Goal: Information Seeking & Learning: Learn about a topic

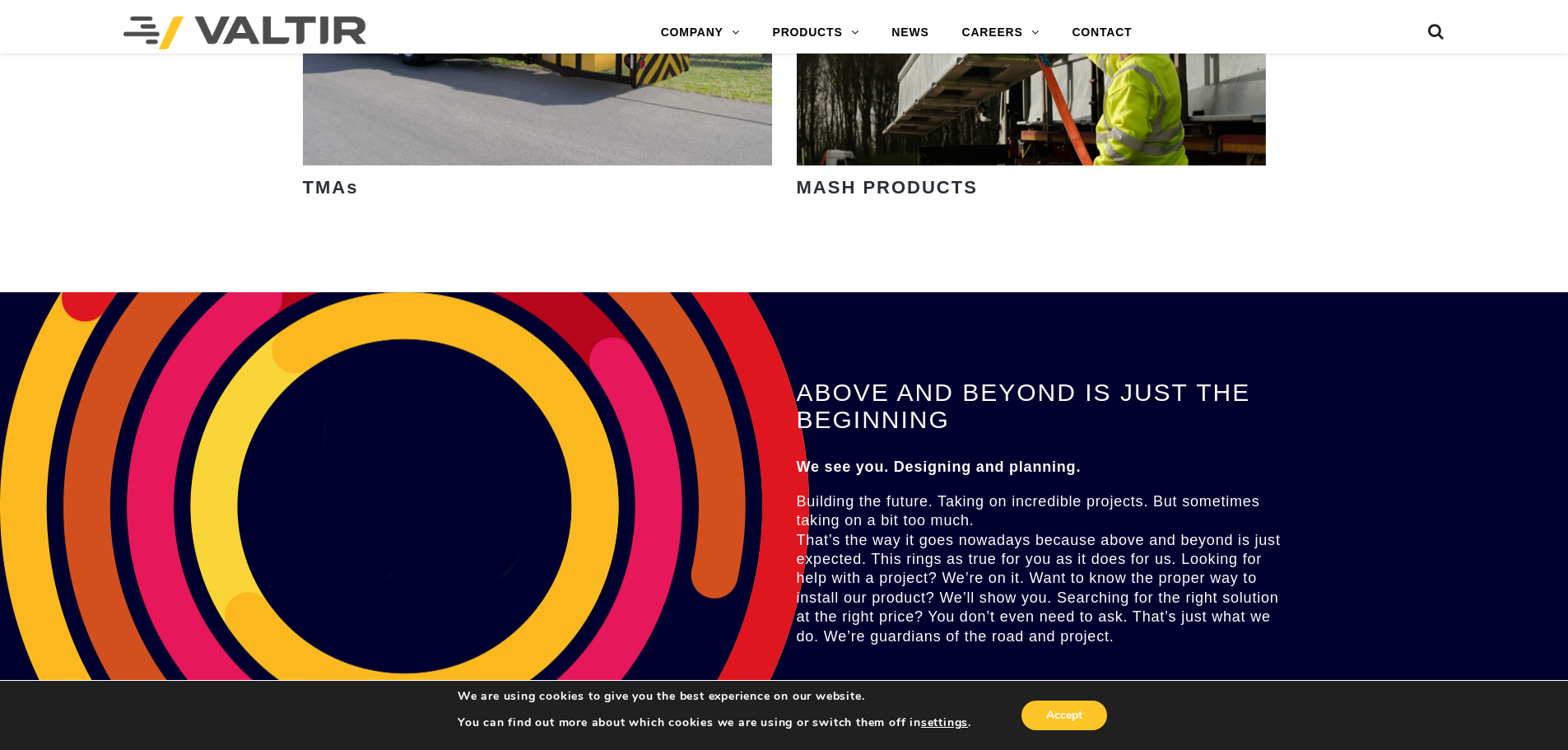
scroll to position [2716, 0]
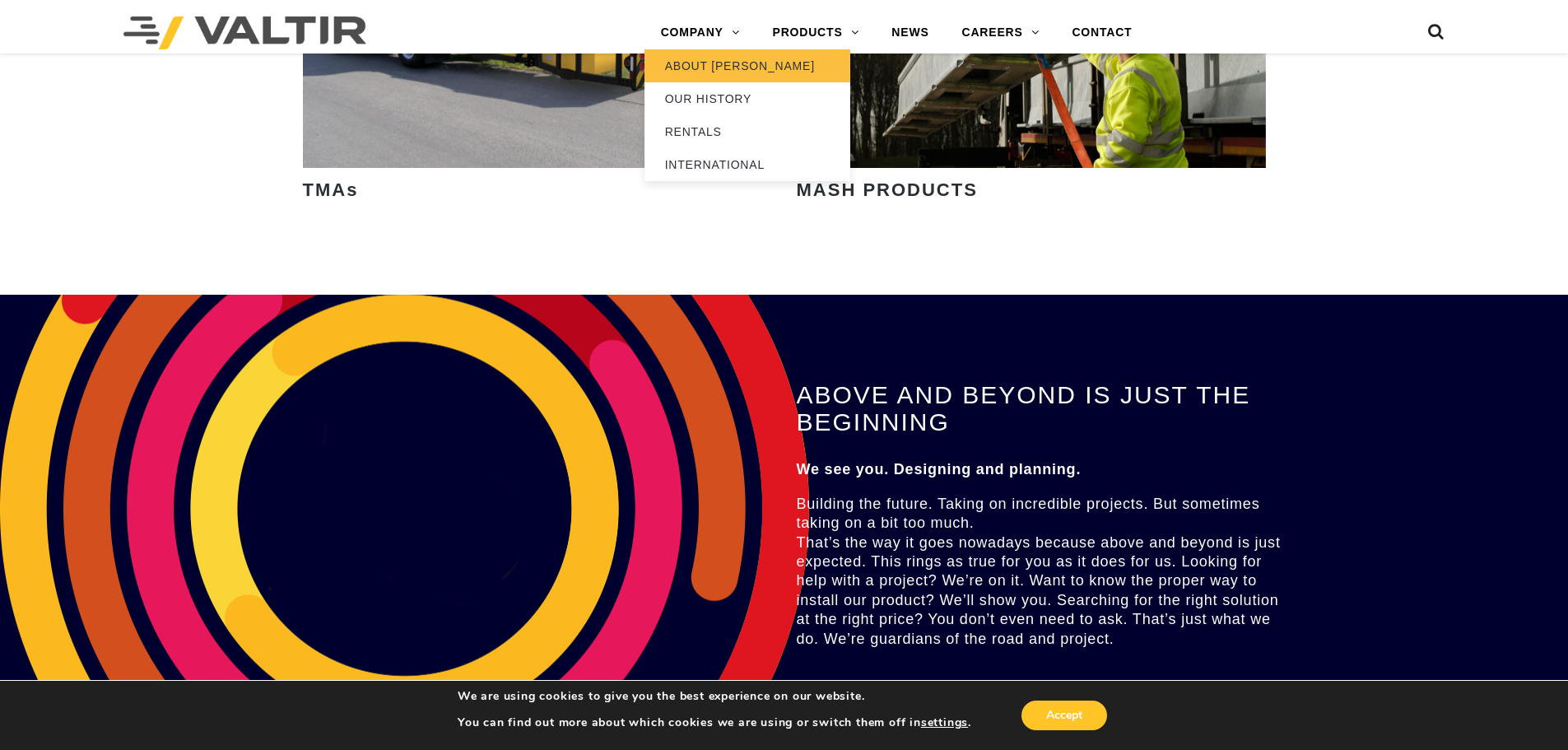
click at [712, 59] on link "ABOUT [PERSON_NAME]" at bounding box center [747, 66] width 205 height 33
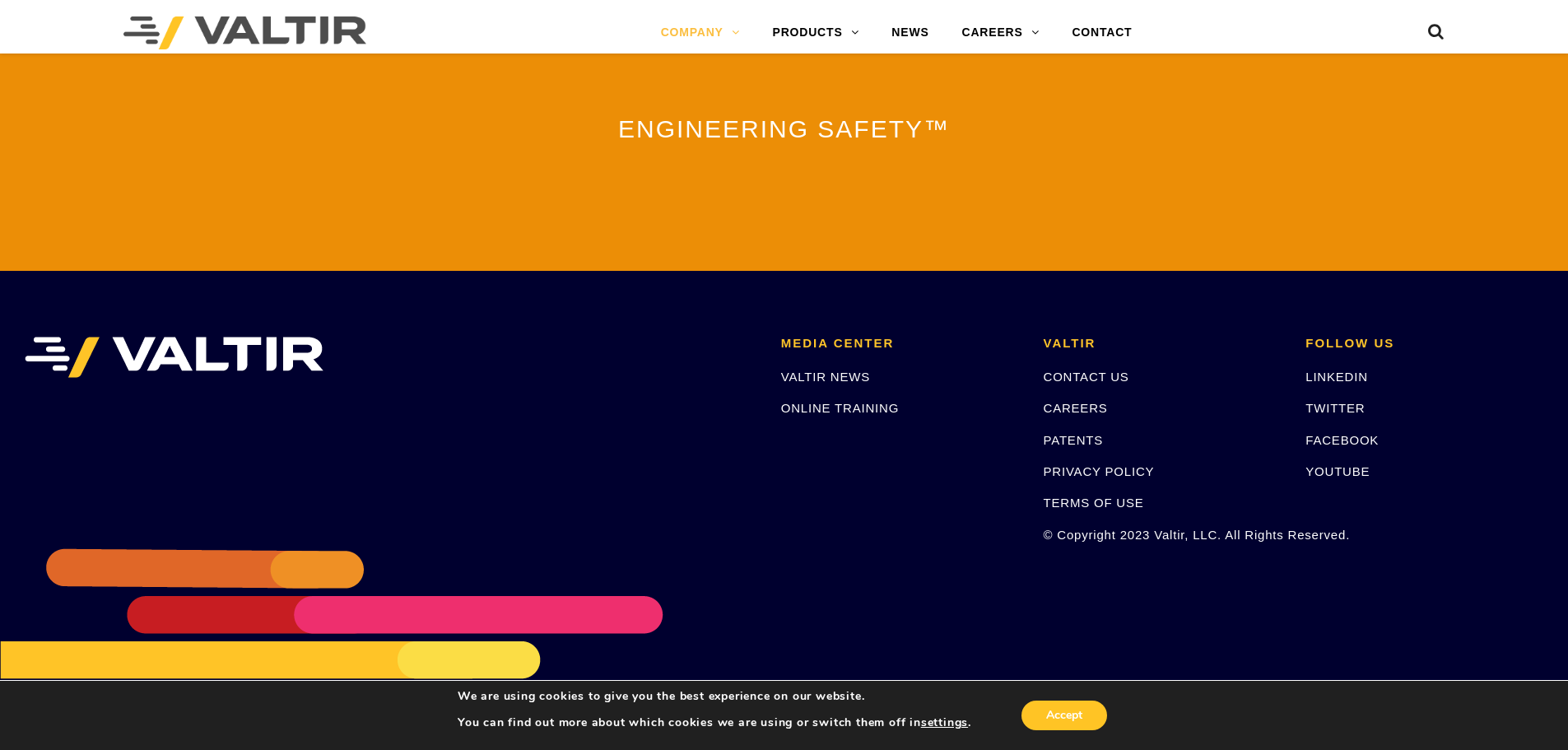
scroll to position [3646, 0]
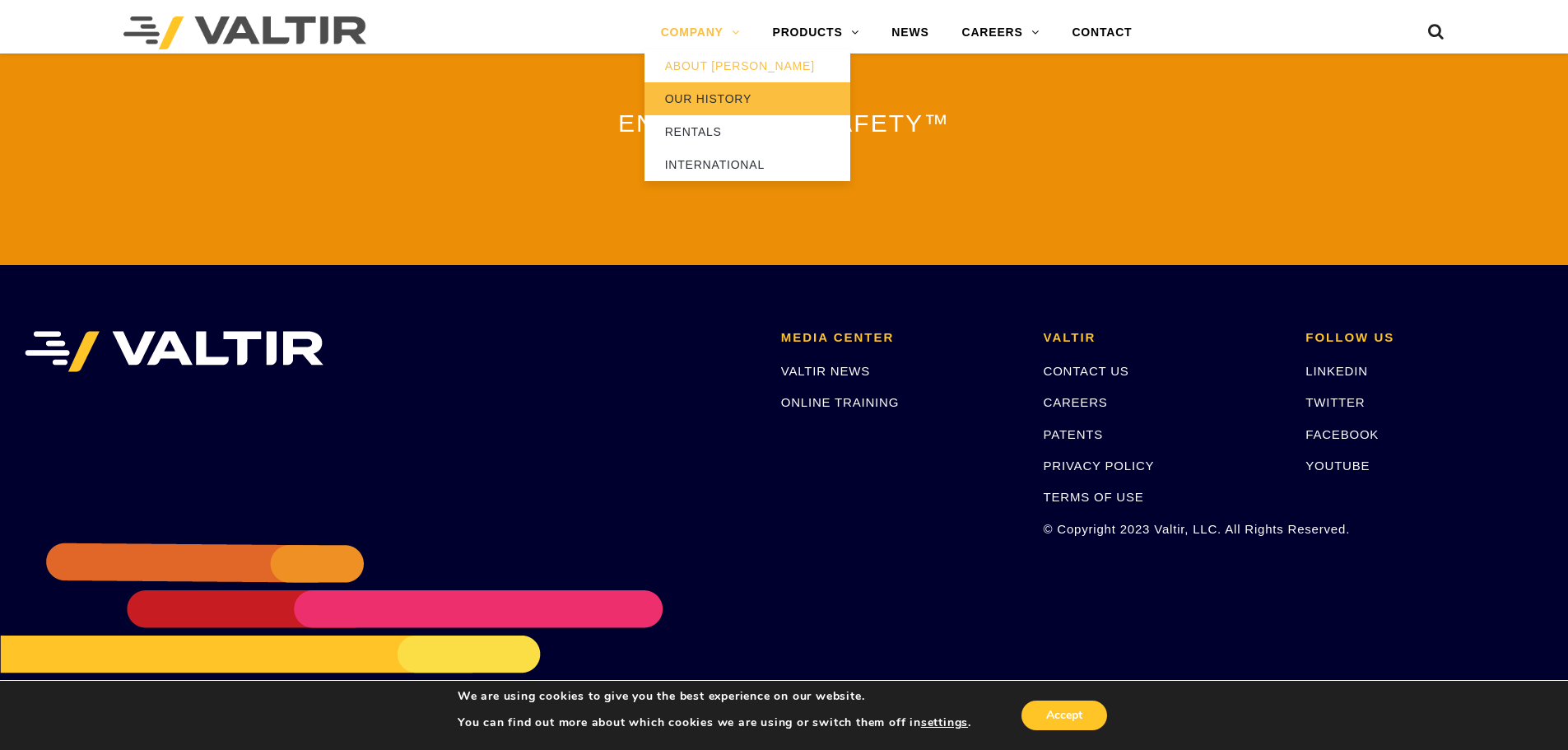
click at [702, 99] on link "OUR HISTORY" at bounding box center [747, 98] width 205 height 33
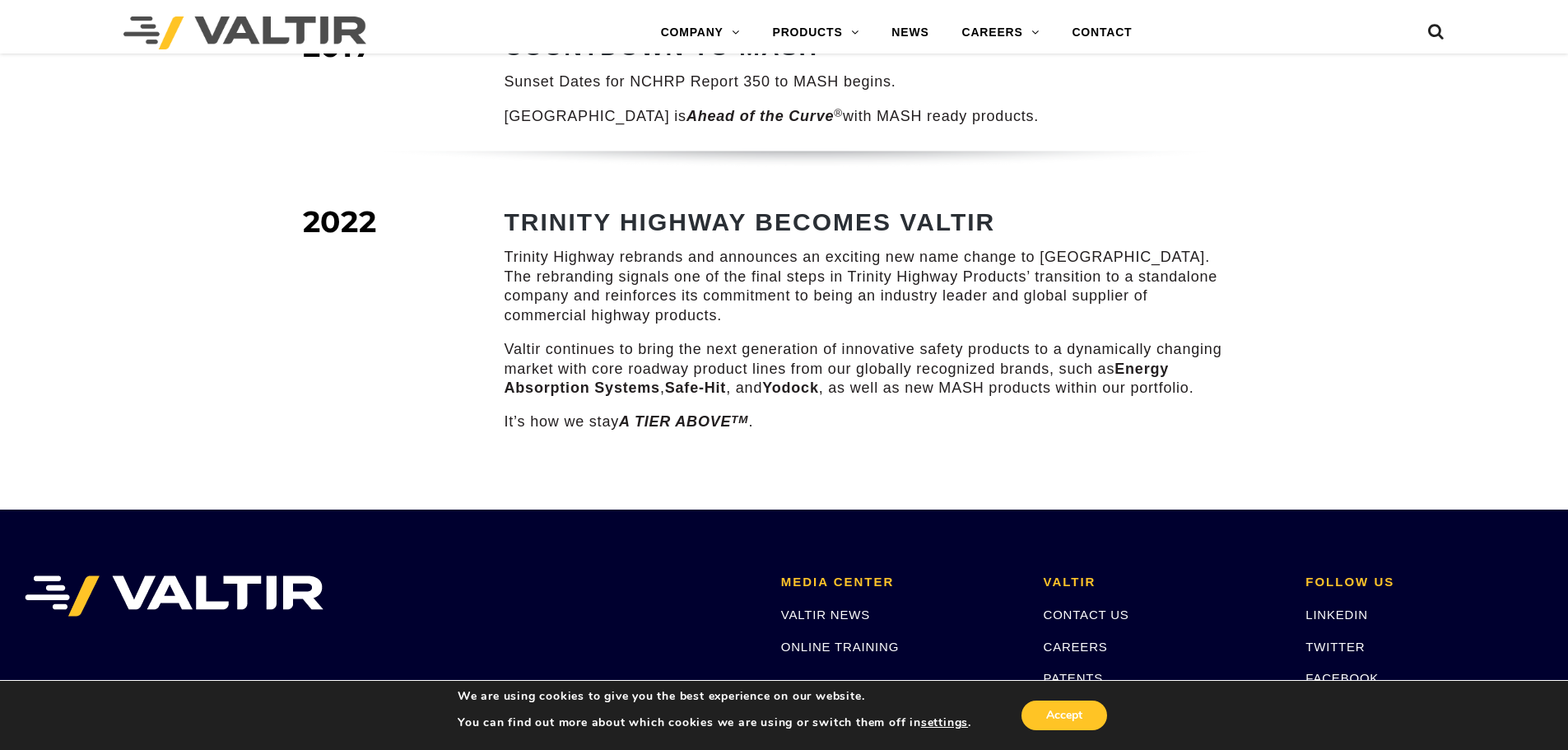
scroll to position [2305, 0]
